Goal: Transaction & Acquisition: Purchase product/service

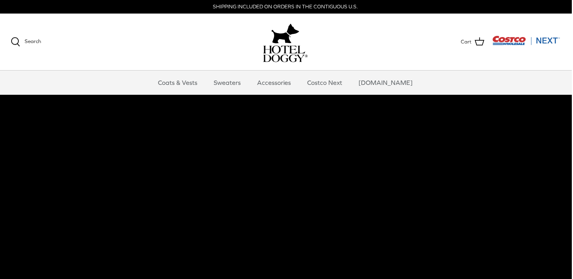
scroll to position [0, 4]
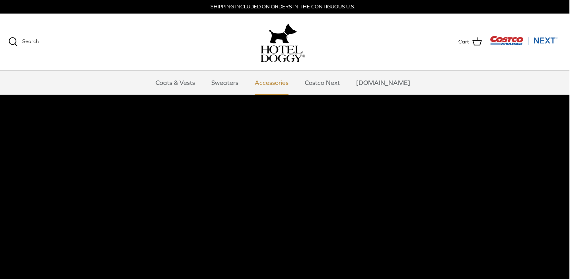
click at [281, 82] on link "Accessories" at bounding box center [272, 82] width 48 height 24
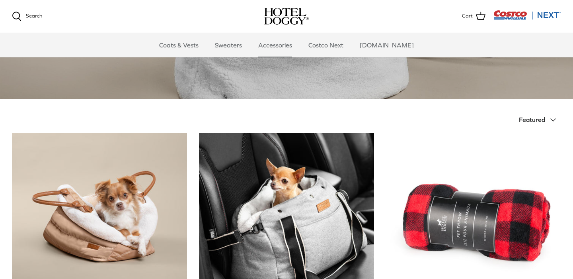
scroll to position [112, 0]
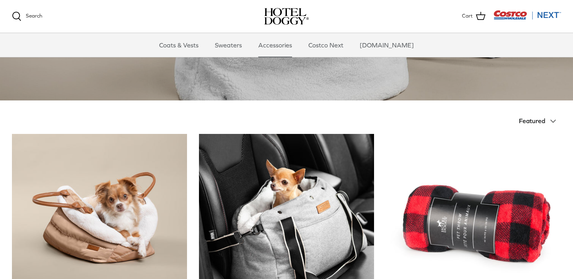
click at [537, 119] on span "Featured" at bounding box center [532, 120] width 26 height 7
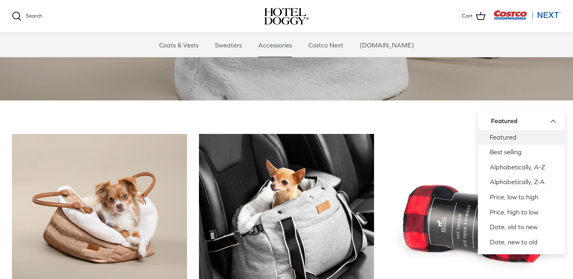
click at [443, 159] on img "Cranberry Red Holiday Pet Throw" at bounding box center [473, 221] width 175 height 175
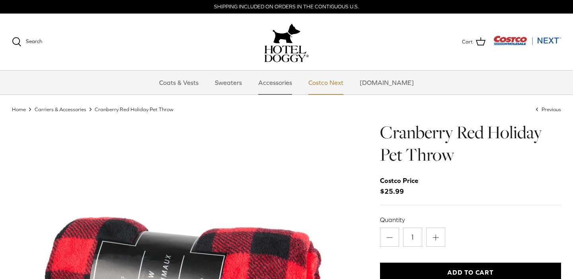
click at [346, 82] on link "Costco Next" at bounding box center [325, 82] width 49 height 24
